Goal: Contribute content: Add original content to the website for others to see

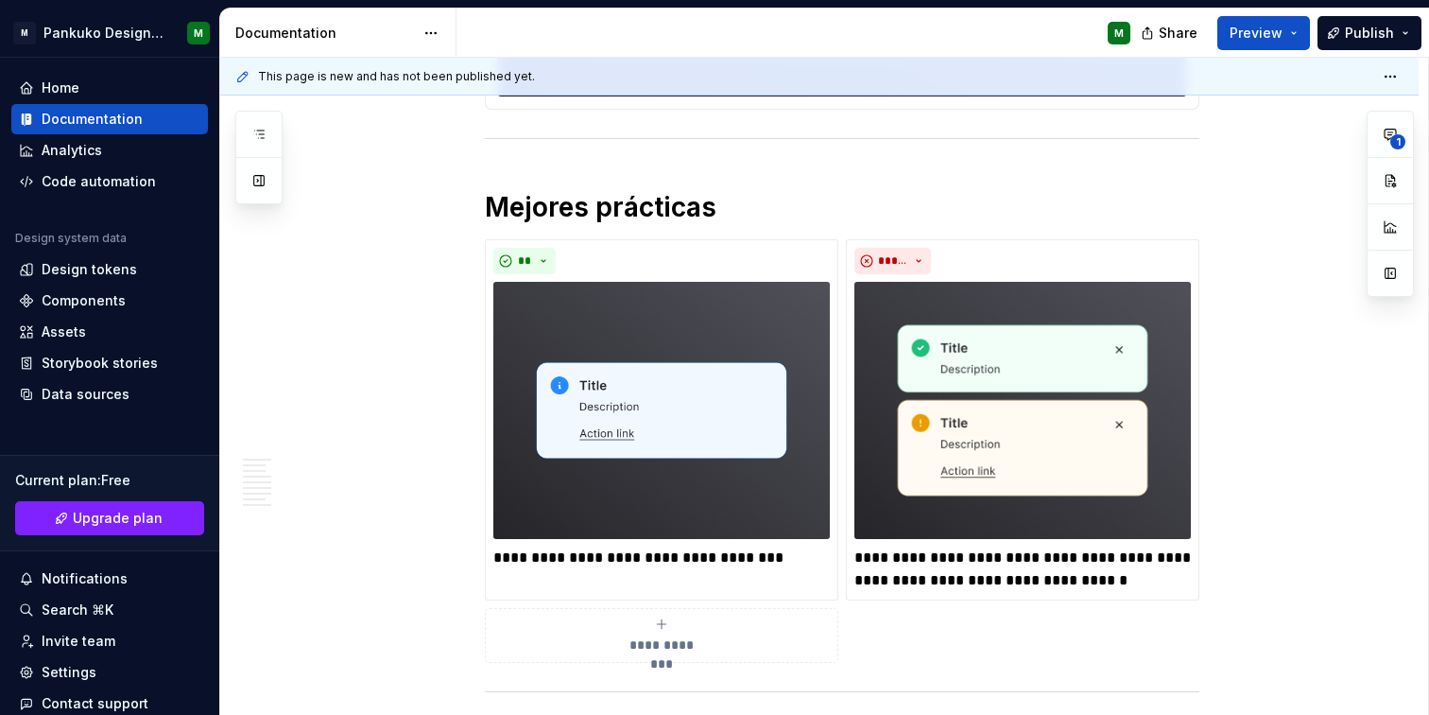
scroll to position [457, 0]
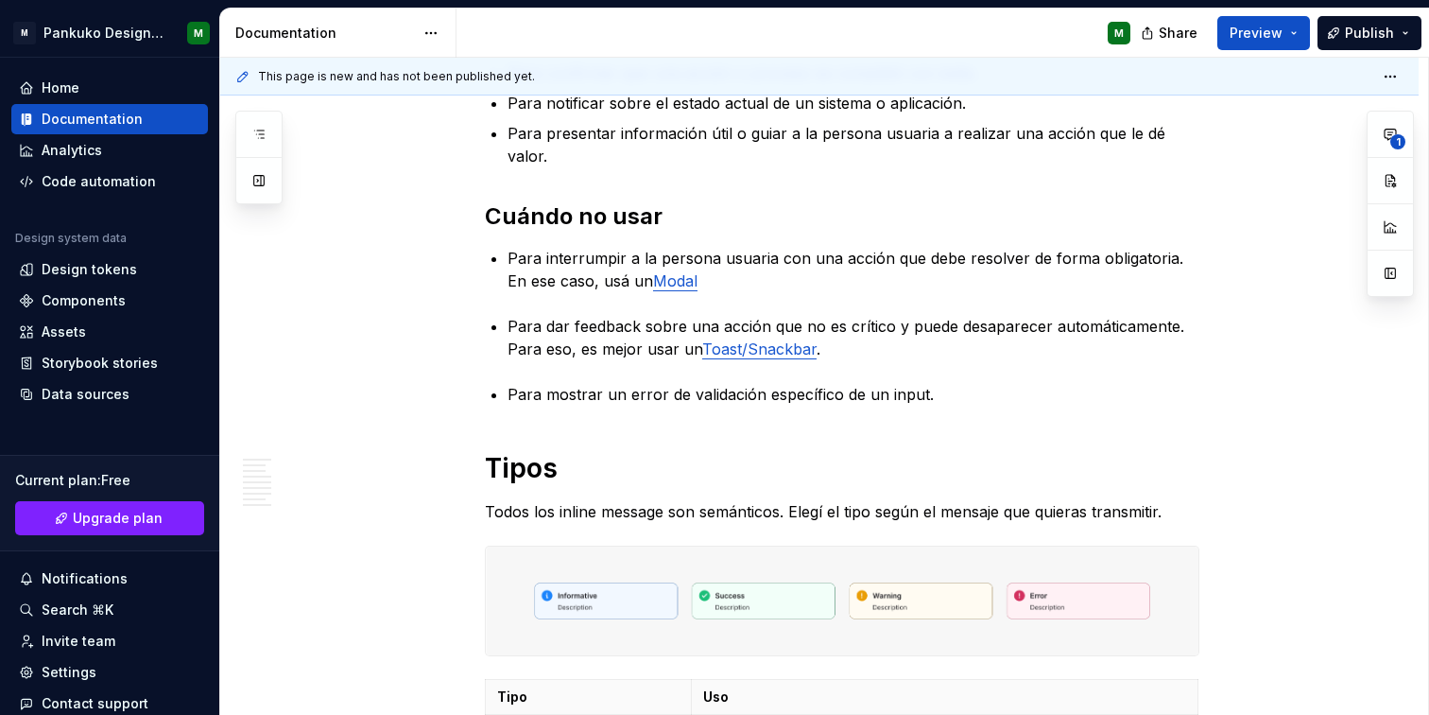
type textarea "*"
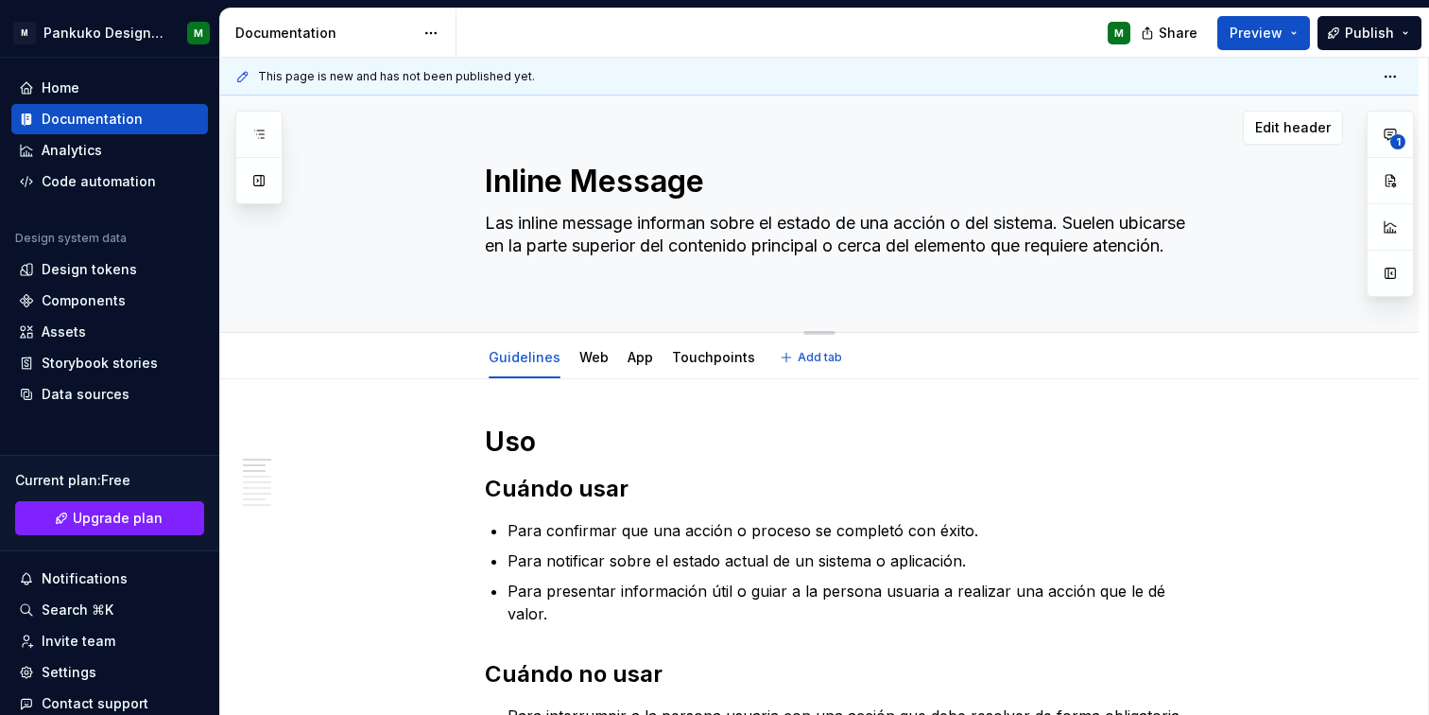
click at [618, 197] on textarea "Inline Message" at bounding box center [838, 181] width 715 height 45
click at [733, 177] on textarea "Inline Message" at bounding box center [838, 181] width 715 height 45
type textarea "Inline Message"
type textarea "*"
type textarea "Inline Message v"
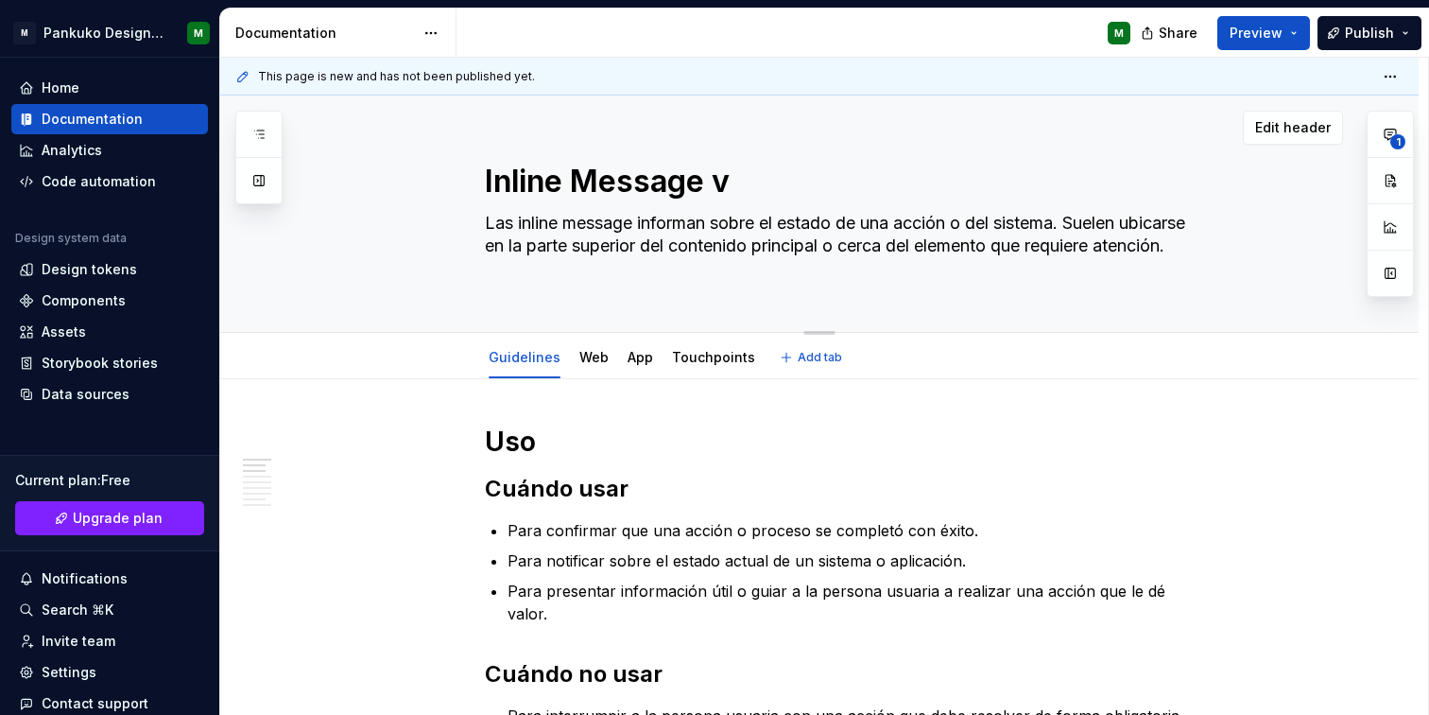
type textarea "*"
type textarea "Inline Message v."
type textarea "*"
type textarea "Inline Message v.1"
type textarea "*"
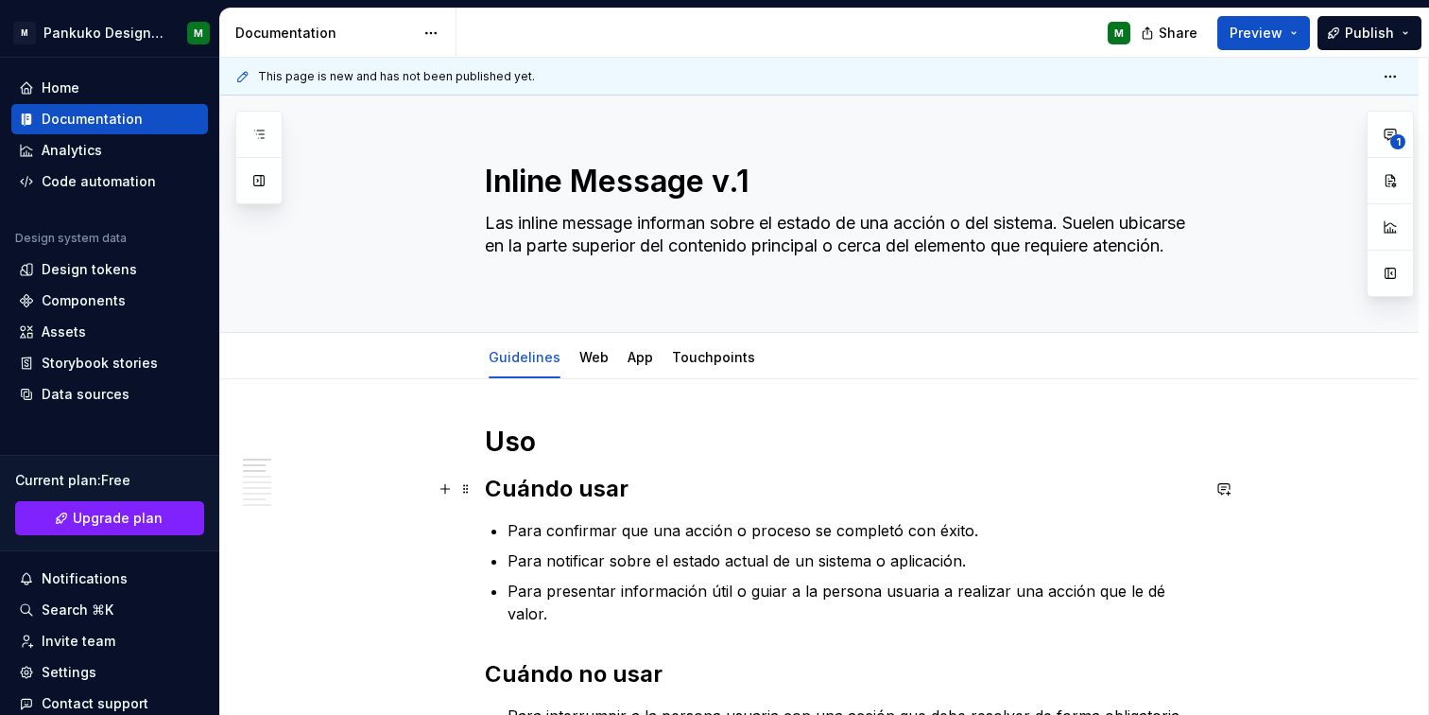
type textarea "Inline Message v.1"
click at [147, 121] on div "Documentation" at bounding box center [109, 119] width 181 height 19
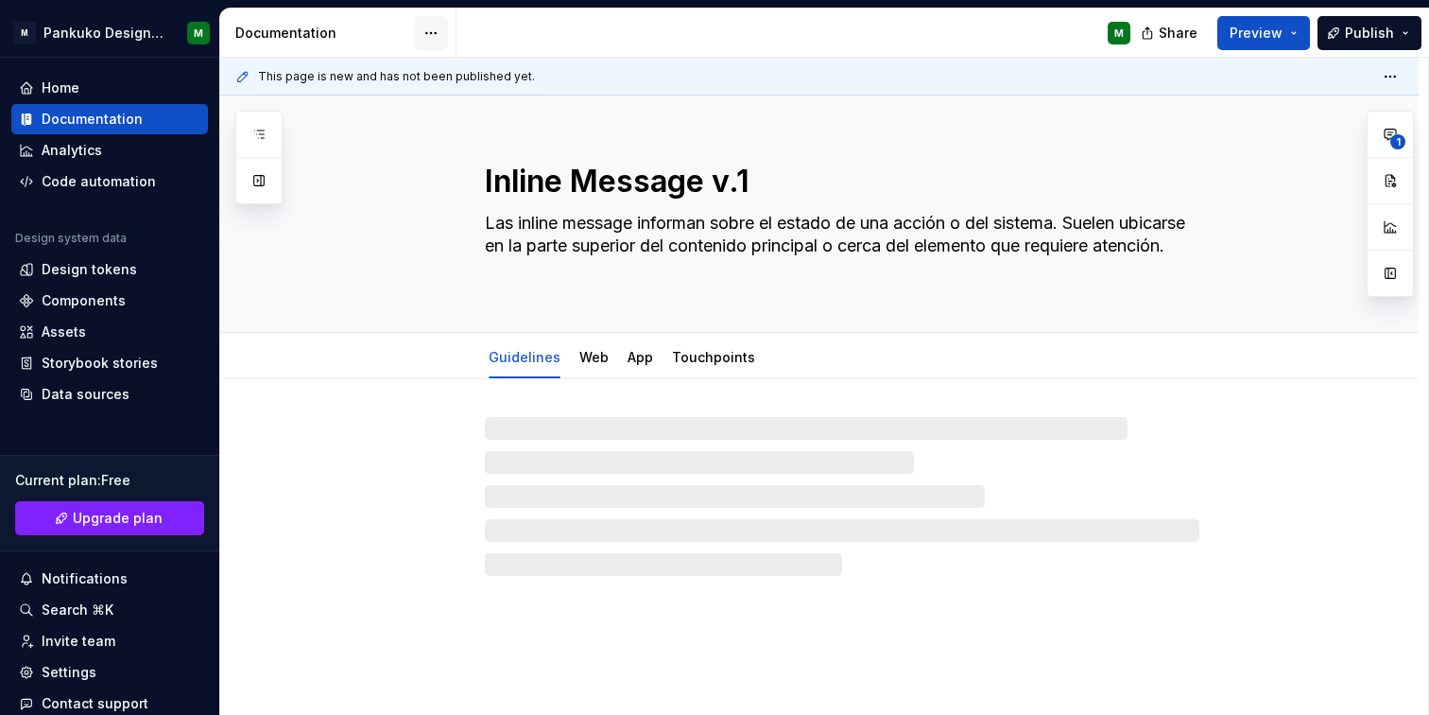
click at [437, 28] on html "M Pankuko Design System M Home Documentation Analytics Code automation Design s…" at bounding box center [714, 357] width 1429 height 715
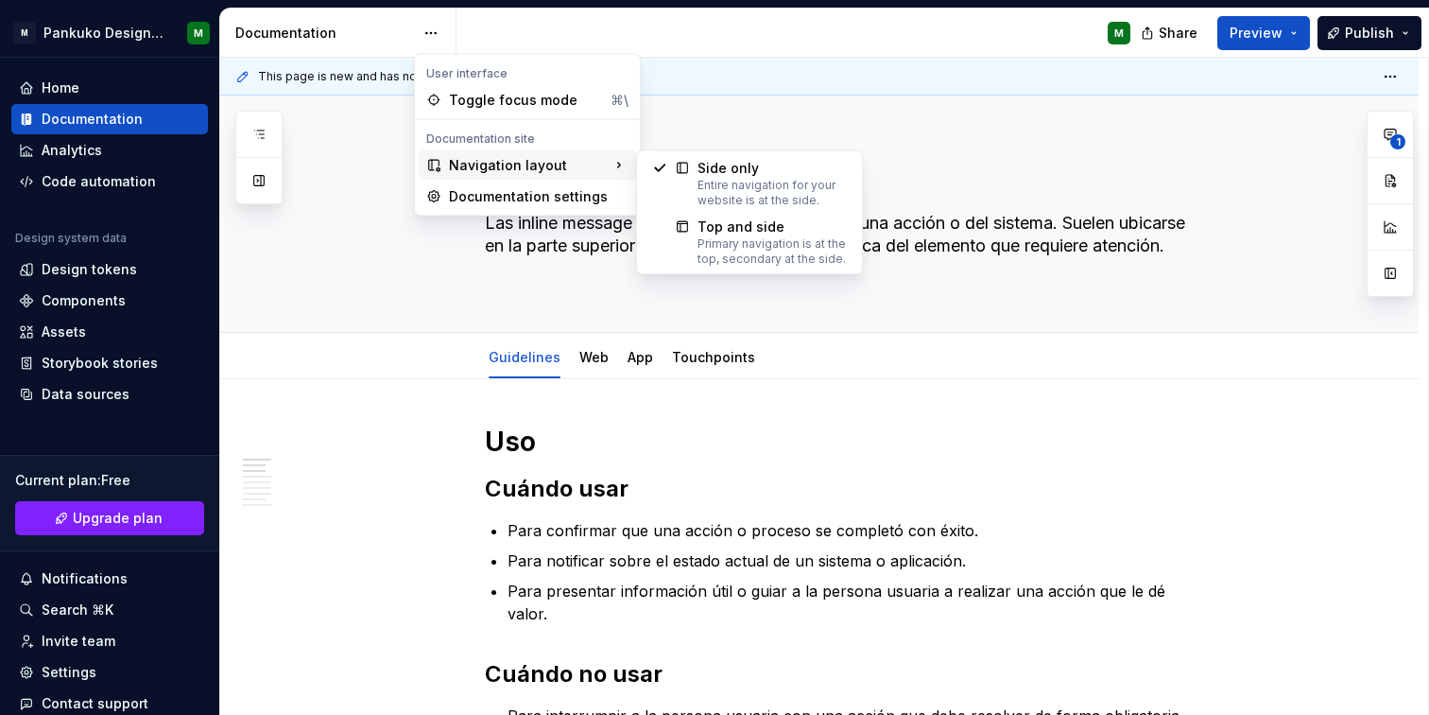
click at [601, 165] on div "Navigation layout" at bounding box center [527, 165] width 217 height 30
click at [736, 253] on div "Primary navigation is at the top, secondary at the side." at bounding box center [772, 251] width 149 height 30
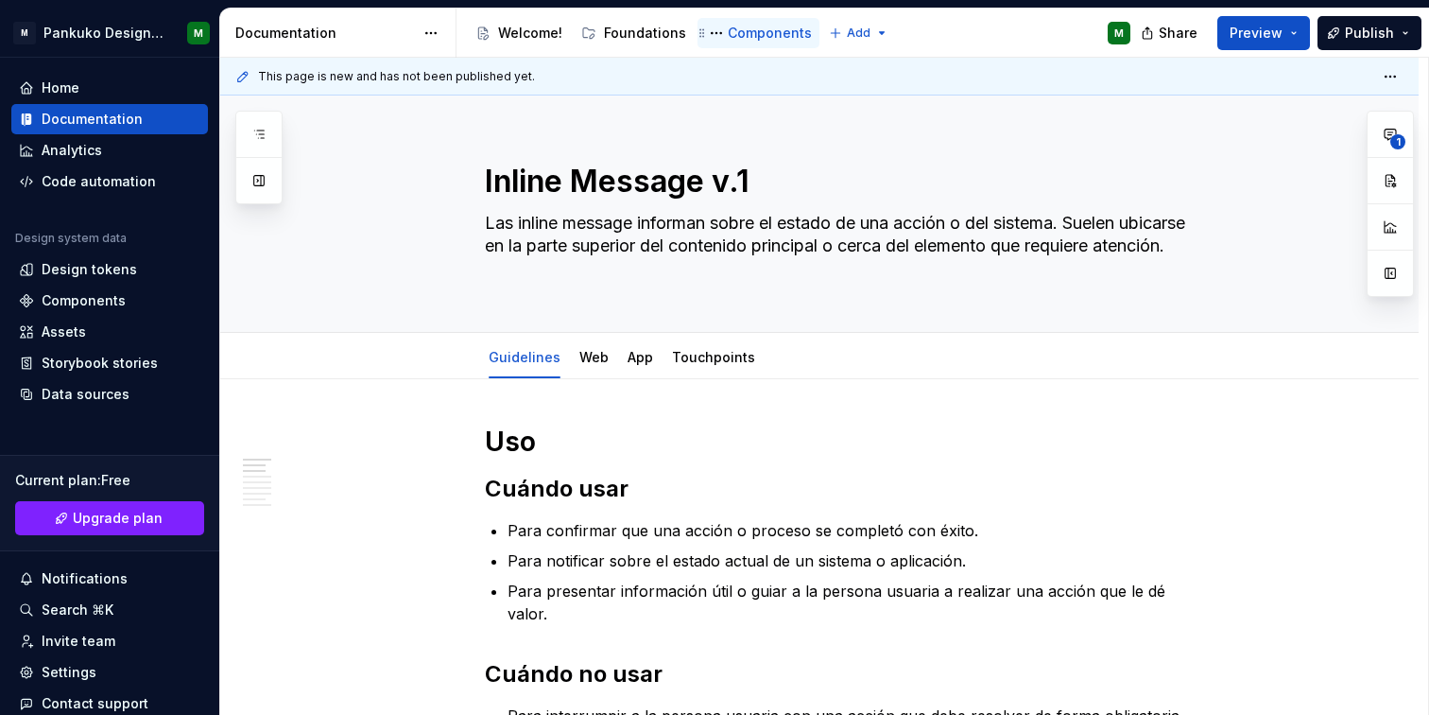
click at [757, 34] on div "Components" at bounding box center [770, 33] width 84 height 19
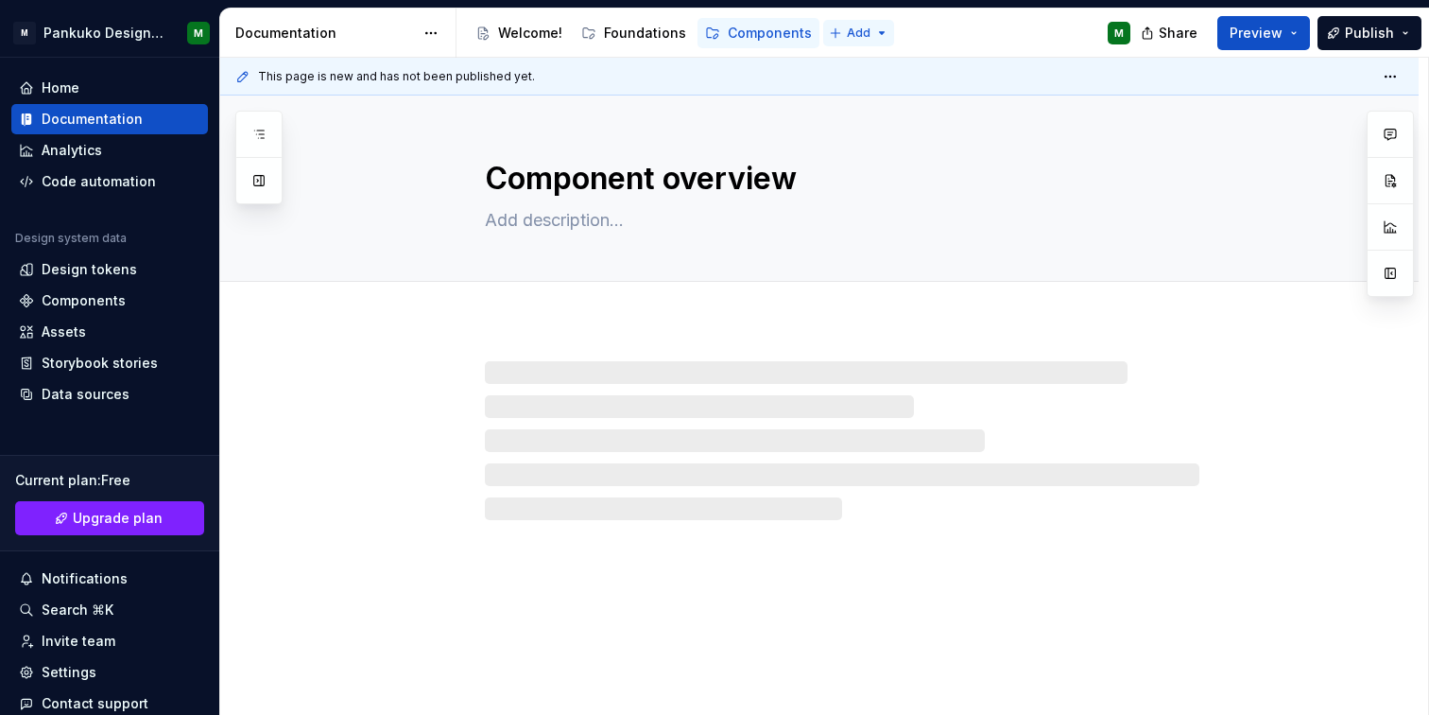
type textarea "*"
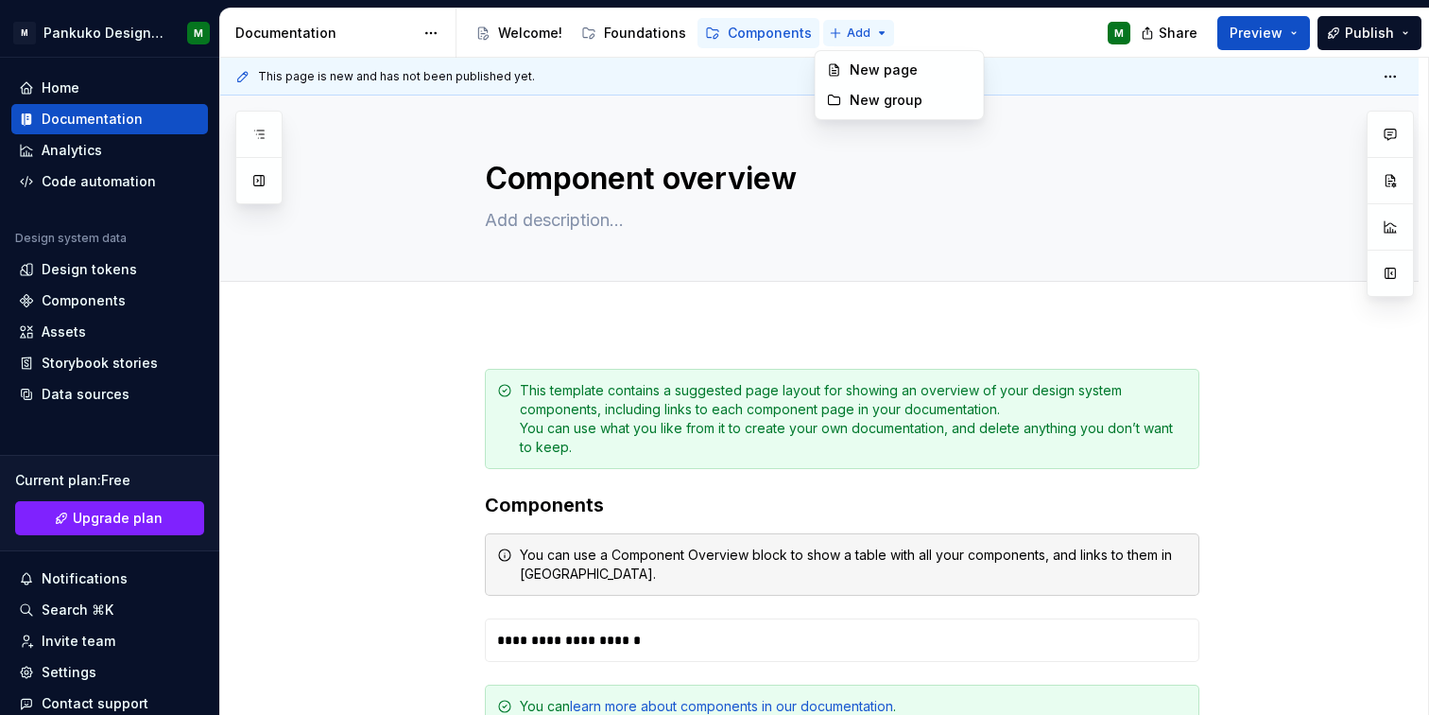
click at [852, 31] on html "M Pankuko Design System M Home Documentation Analytics Code automation Design s…" at bounding box center [714, 357] width 1429 height 715
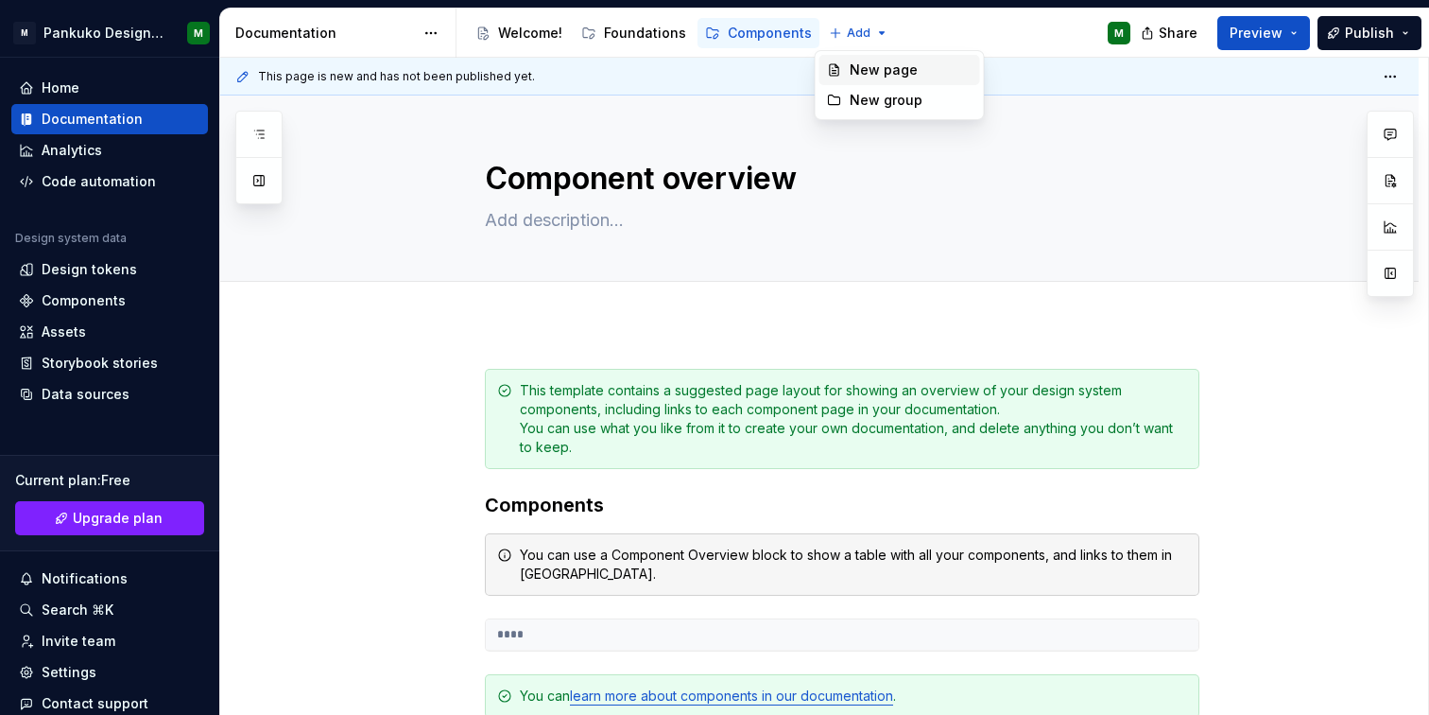
click at [854, 67] on div "New page" at bounding box center [911, 69] width 123 height 19
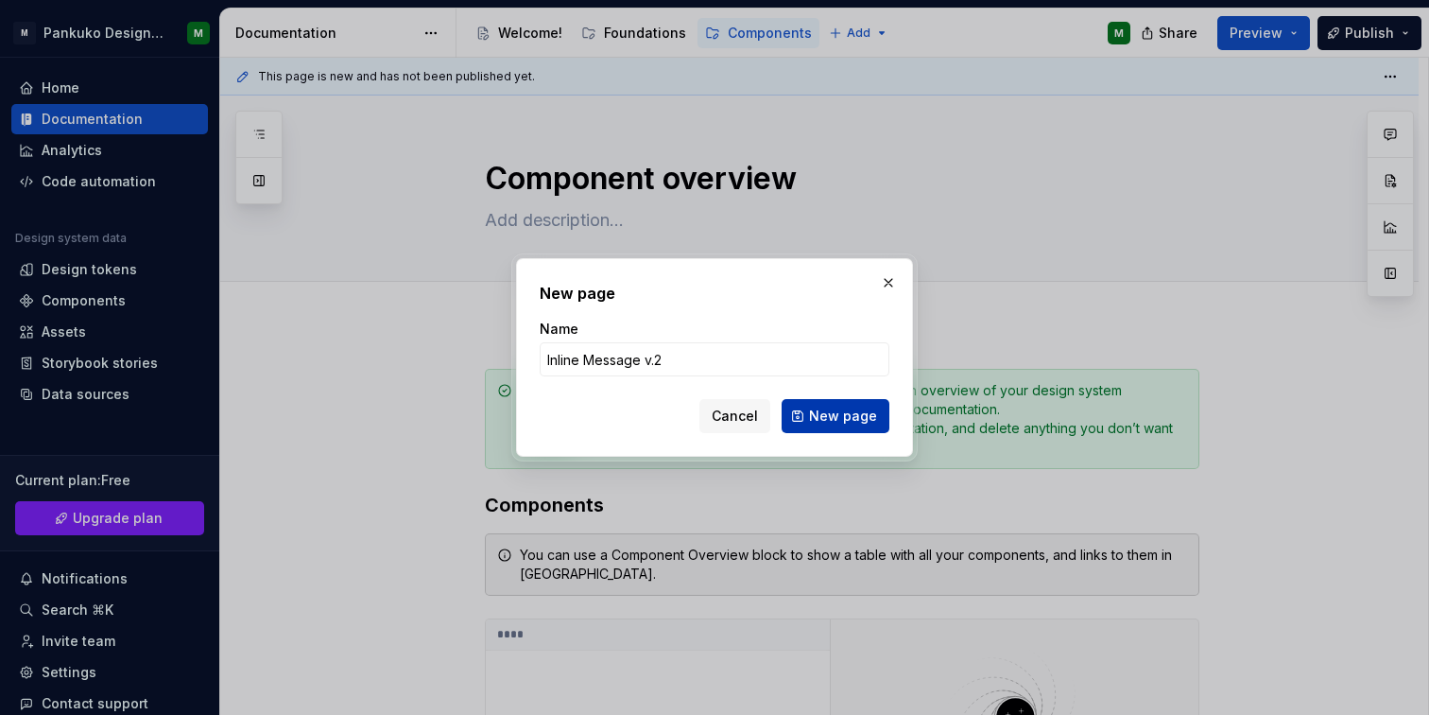
type input "Inline Message v.2"
click at [871, 421] on span "New page" at bounding box center [843, 415] width 68 height 19
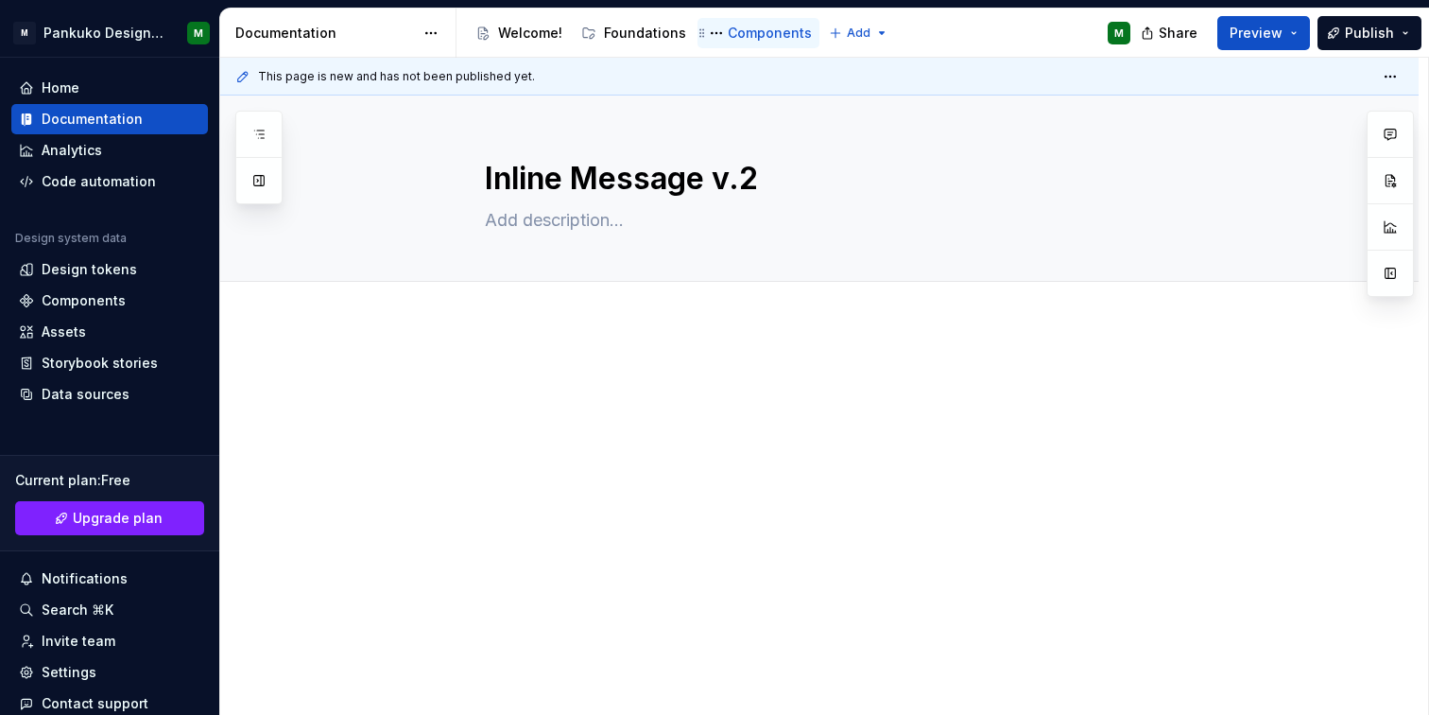
click at [764, 34] on div "Components" at bounding box center [770, 33] width 84 height 19
click at [709, 39] on button "Page tree" at bounding box center [716, 33] width 23 height 23
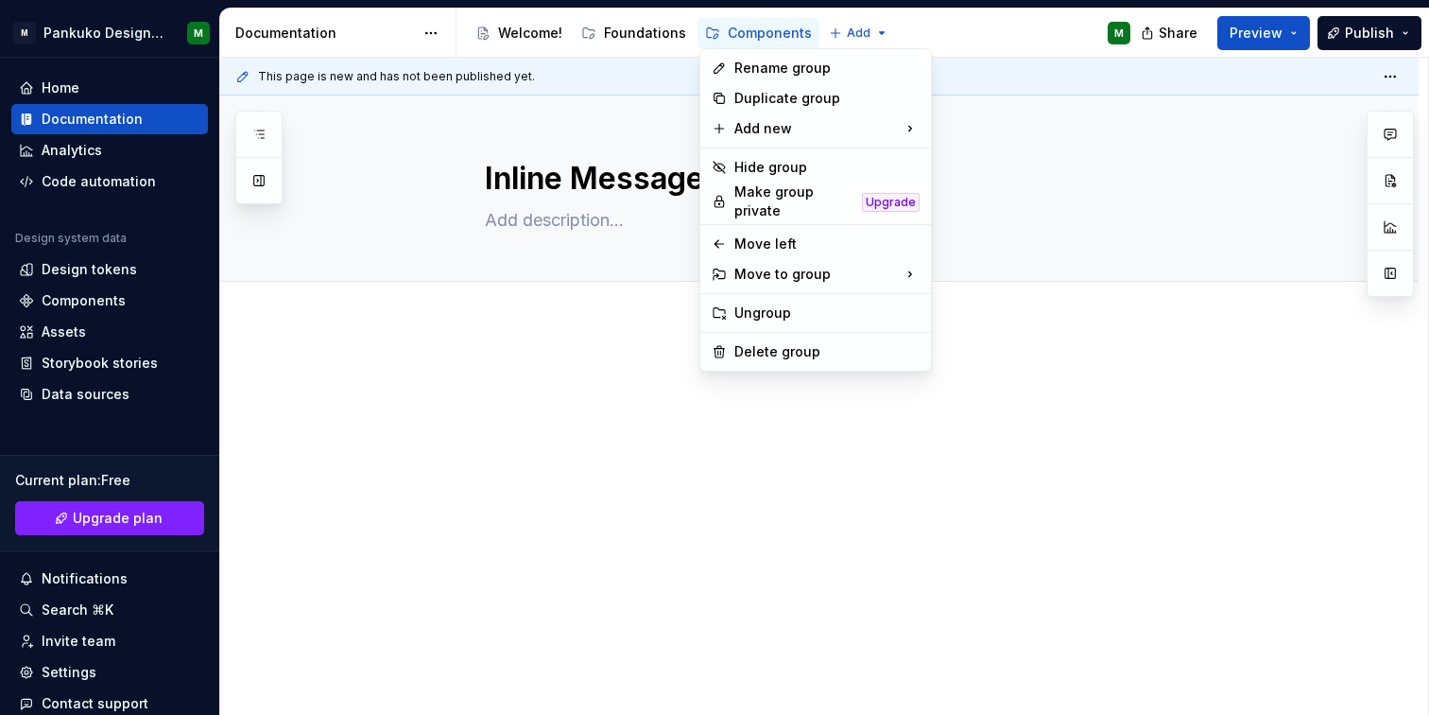
click at [650, 387] on html "M Pankuko Design System M Home Documentation Analytics Code automation Design s…" at bounding box center [714, 357] width 1429 height 715
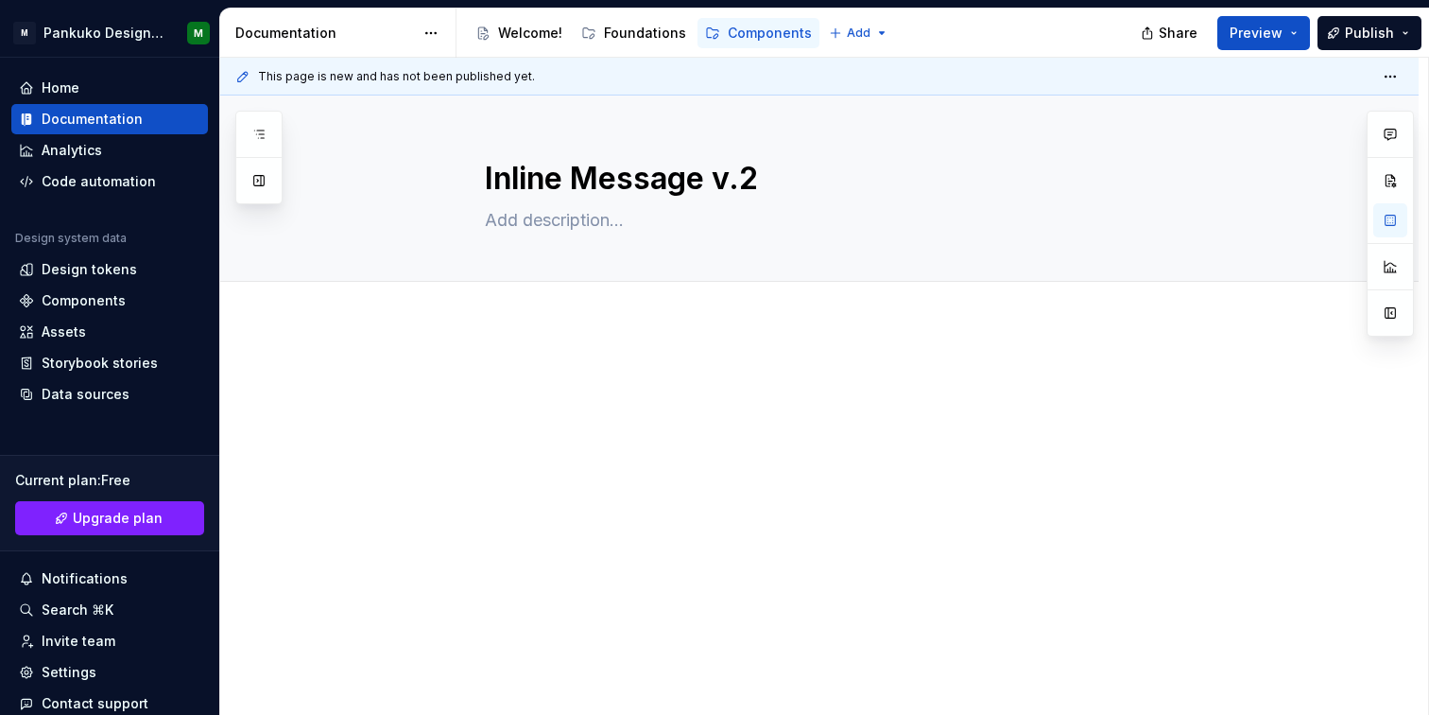
type textarea "*"
